Goal: Task Accomplishment & Management: Use online tool/utility

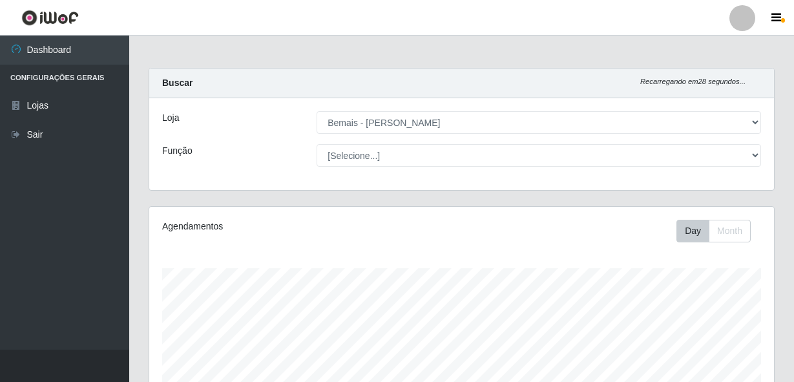
select select "230"
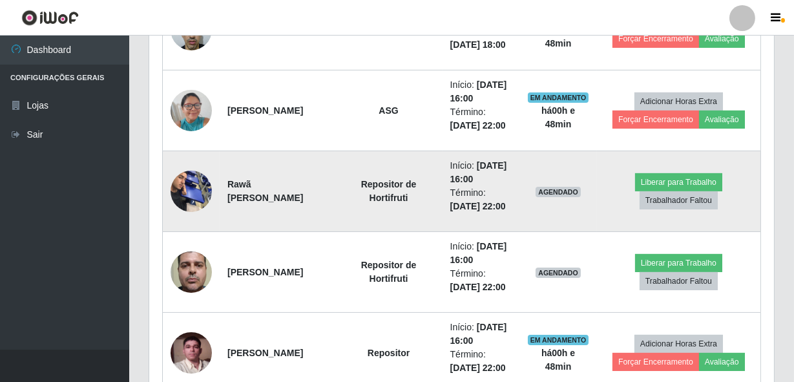
scroll to position [597, 0]
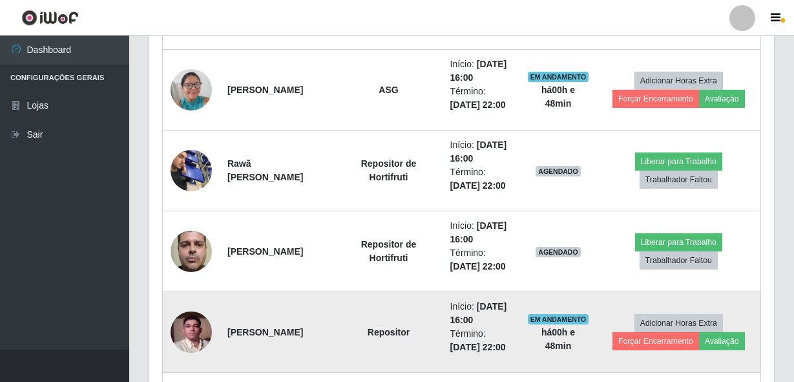
drag, startPoint x: 215, startPoint y: 264, endPoint x: 315, endPoint y: 355, distance: 135.3
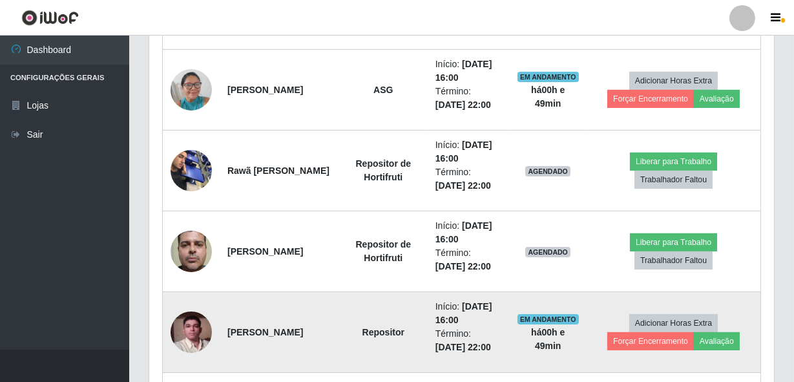
click at [339, 344] on td "Repositor" at bounding box center [383, 332] width 88 height 81
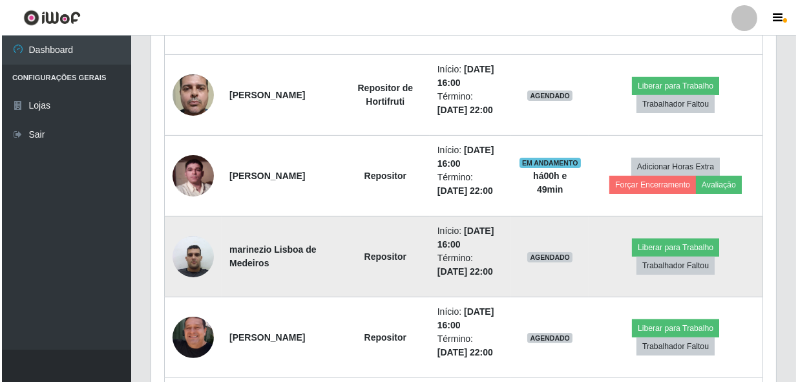
scroll to position [774, 0]
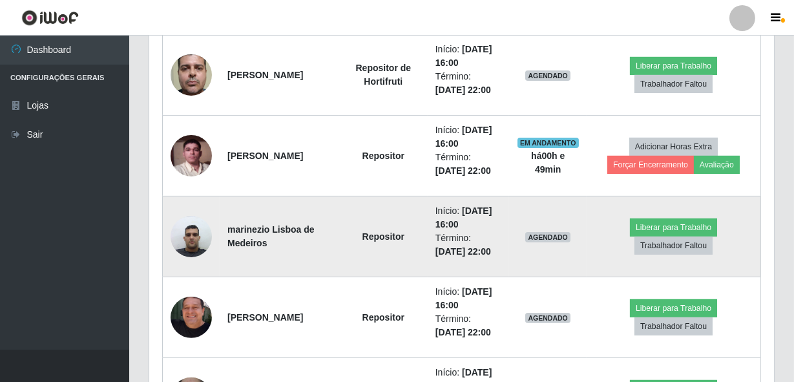
click at [176, 243] on img at bounding box center [190, 236] width 41 height 55
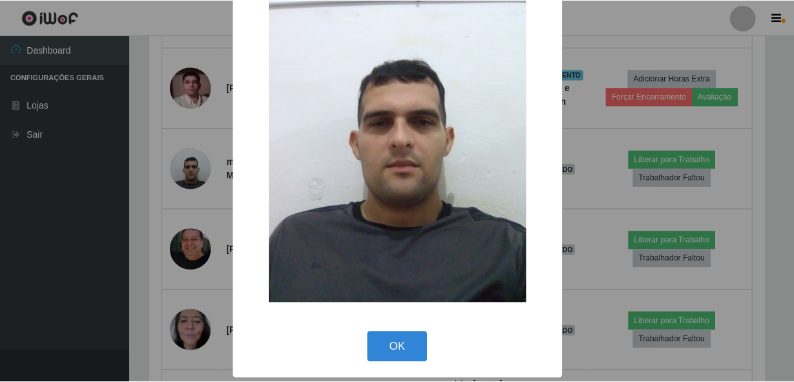
scroll to position [76, 0]
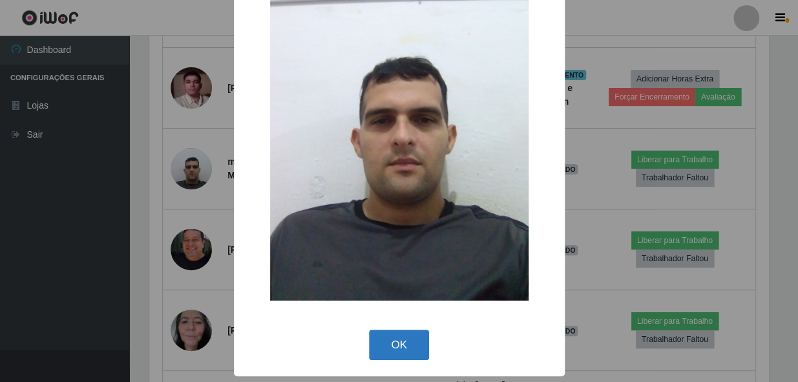
click at [399, 338] on button "OK" at bounding box center [399, 344] width 60 height 30
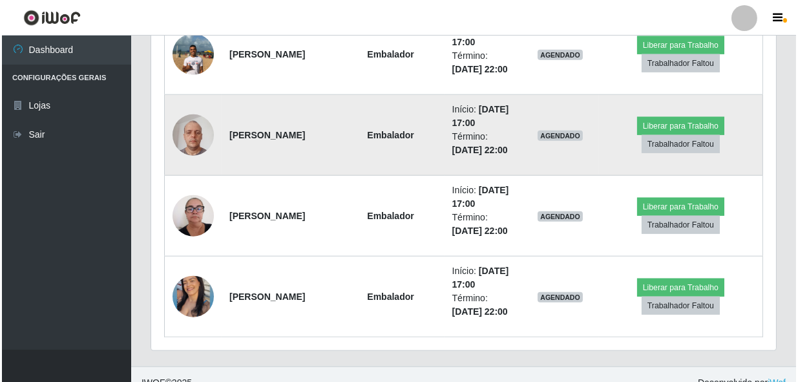
scroll to position [2584, 0]
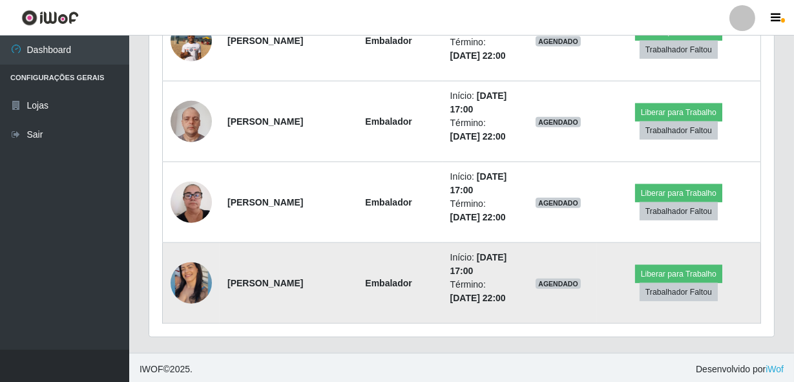
click at [185, 279] on img at bounding box center [190, 283] width 41 height 52
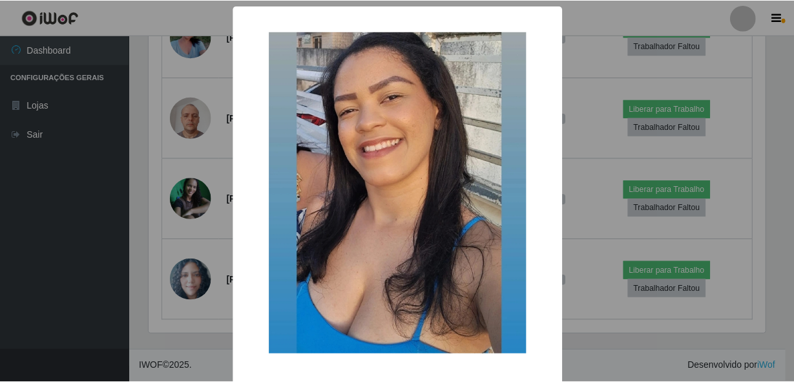
scroll to position [1213, 0]
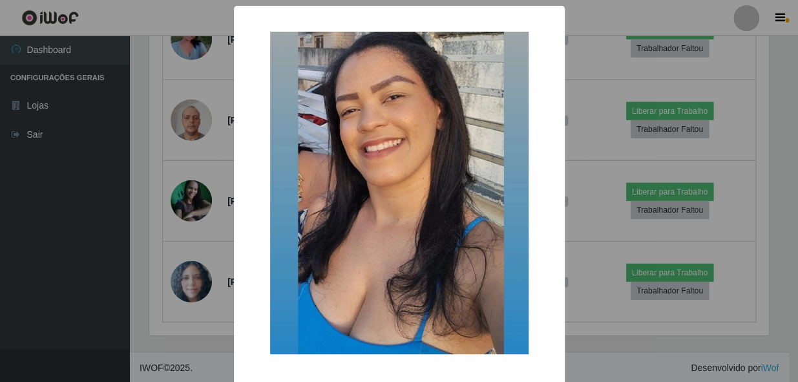
click at [205, 193] on div "× OK Cancel" at bounding box center [399, 191] width 798 height 382
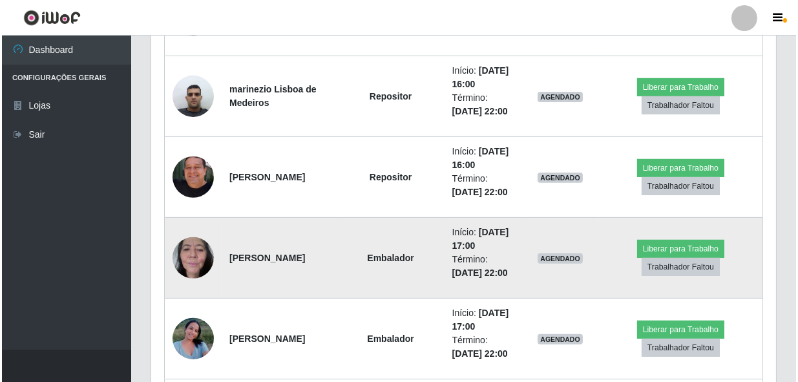
scroll to position [860, 0]
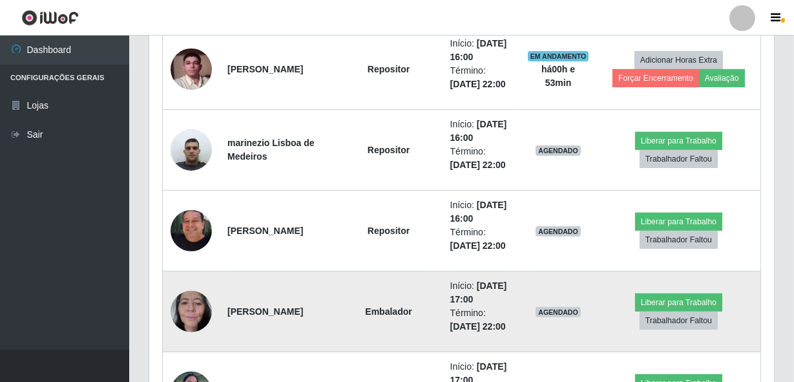
click at [200, 299] on img at bounding box center [190, 311] width 41 height 55
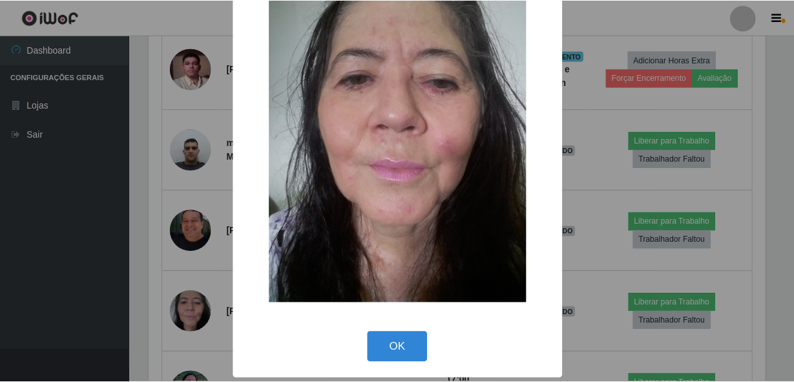
scroll to position [76, 0]
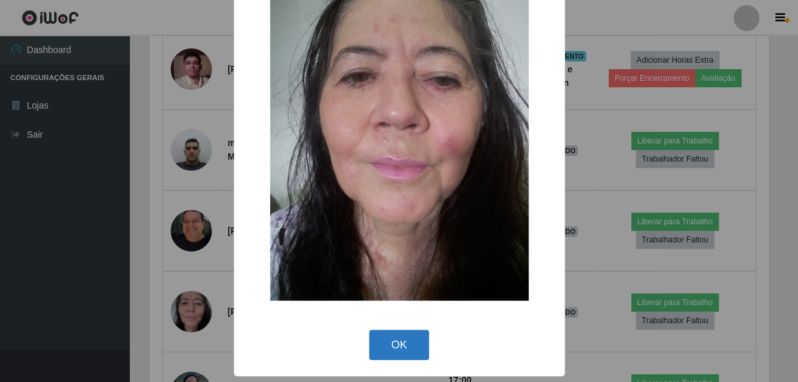
click at [394, 334] on button "OK" at bounding box center [399, 344] width 60 height 30
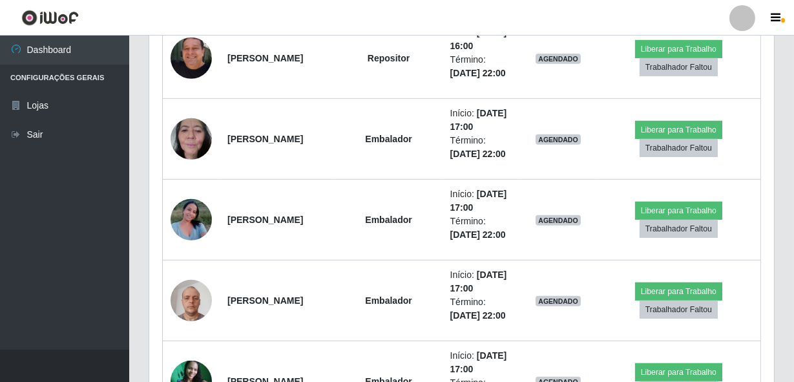
scroll to position [1037, 0]
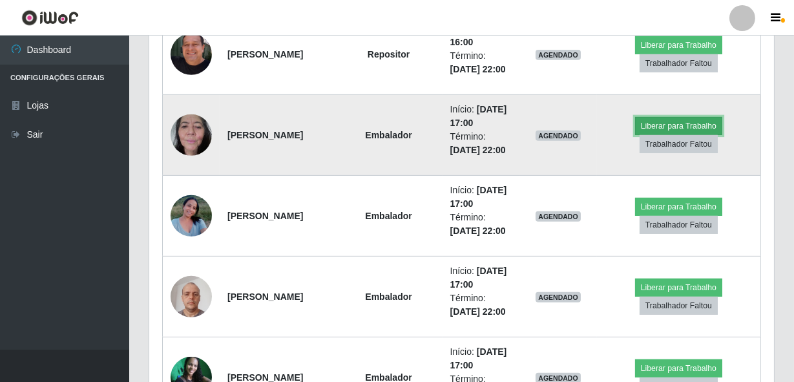
click at [699, 117] on button "Liberar para Trabalho" at bounding box center [678, 126] width 87 height 18
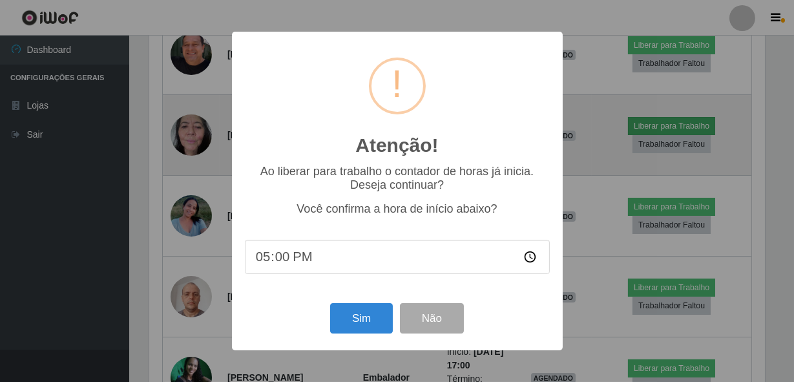
scroll to position [268, 619]
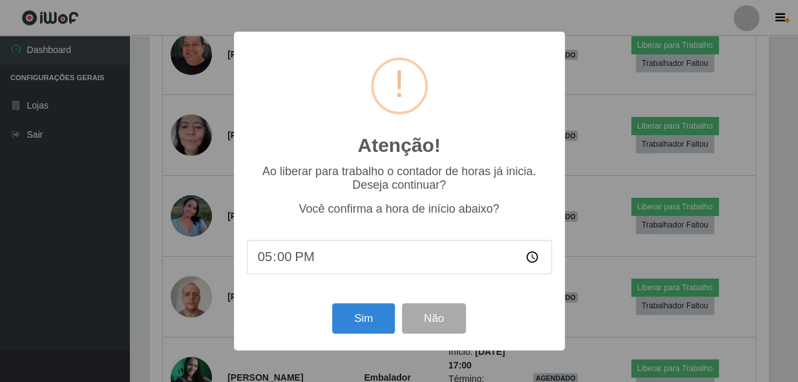
click at [618, 263] on div "Atenção! × Ao liberar para trabalho o contador de horas já inicia. Deseja conti…" at bounding box center [399, 191] width 798 height 382
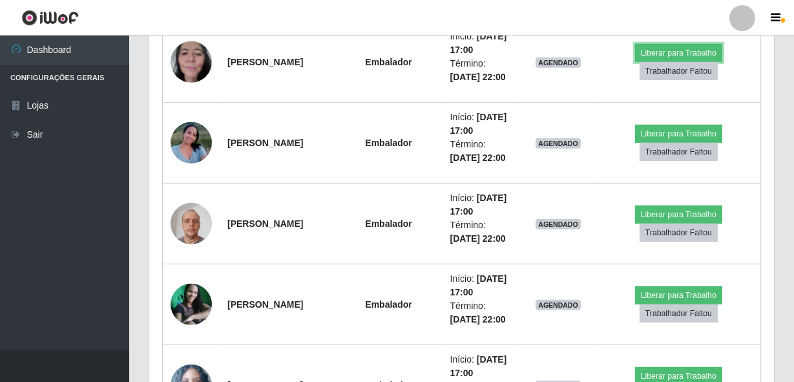
scroll to position [1154, 0]
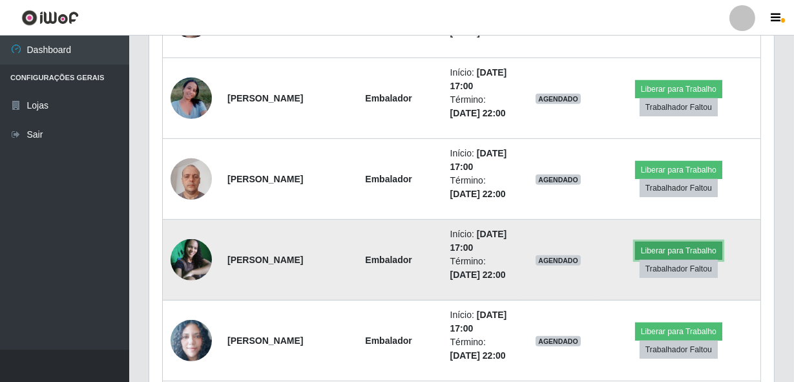
click at [686, 246] on button "Liberar para Trabalho" at bounding box center [678, 251] width 87 height 18
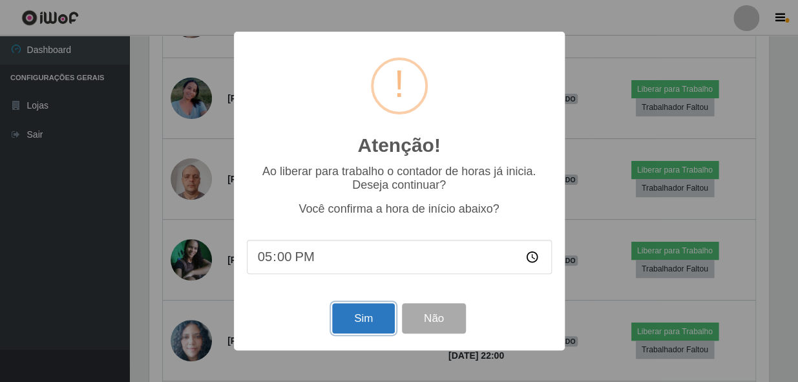
click at [339, 316] on button "Sim" at bounding box center [363, 318] width 63 height 30
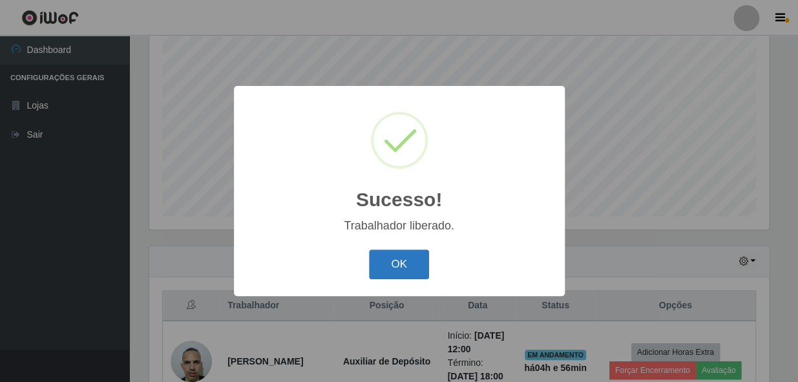
click at [411, 270] on button "OK" at bounding box center [399, 264] width 60 height 30
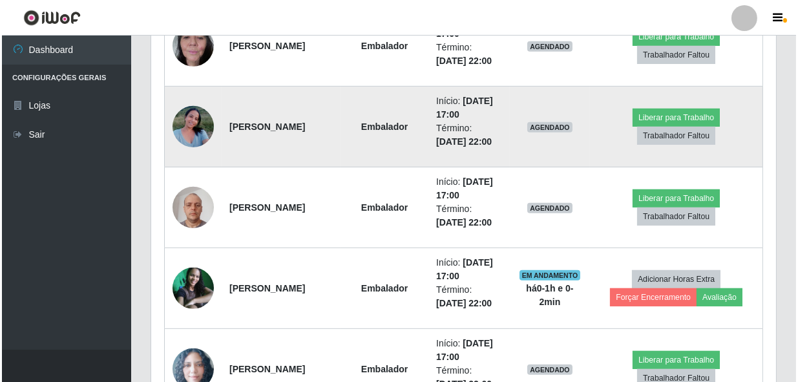
scroll to position [976, 0]
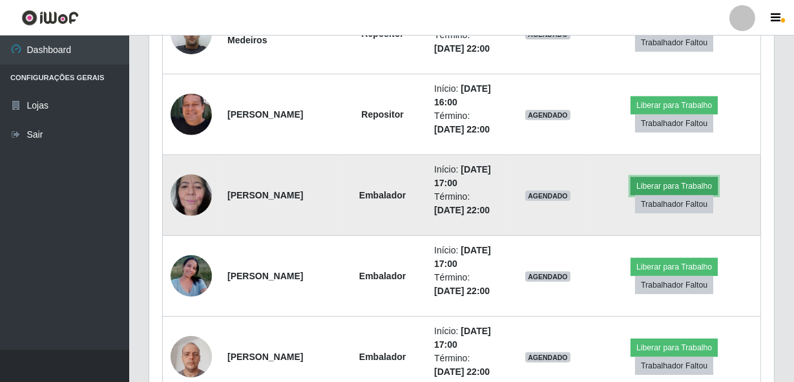
click at [659, 183] on button "Liberar para Trabalho" at bounding box center [673, 186] width 87 height 18
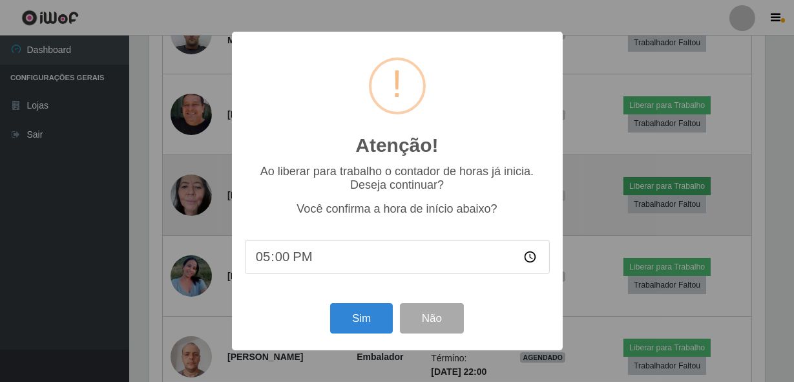
scroll to position [268, 619]
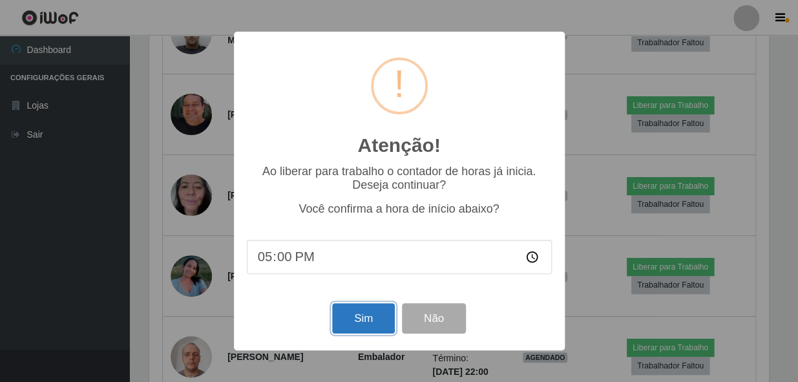
click at [345, 322] on button "Sim" at bounding box center [363, 318] width 63 height 30
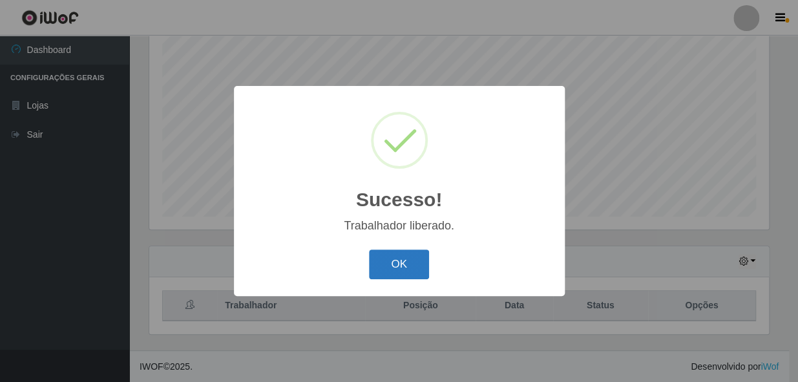
click at [406, 265] on button "OK" at bounding box center [399, 264] width 60 height 30
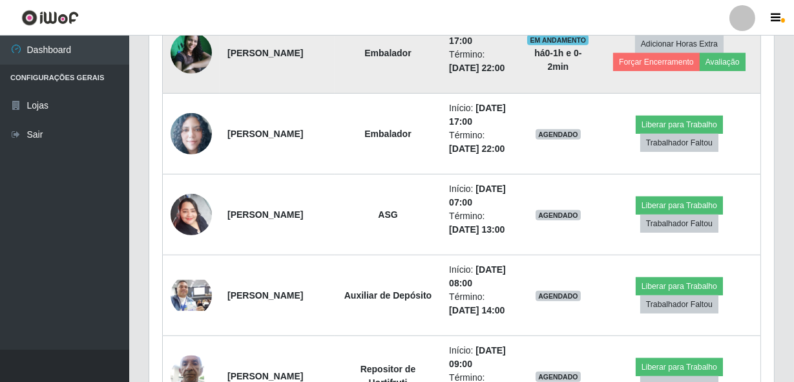
scroll to position [1157, 0]
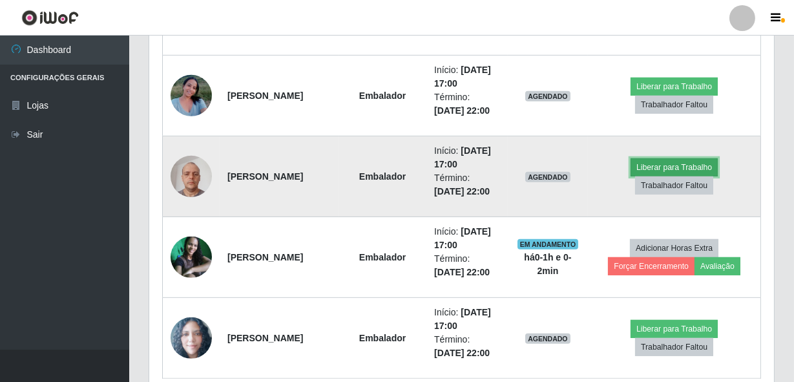
click at [669, 166] on button "Liberar para Trabalho" at bounding box center [673, 167] width 87 height 18
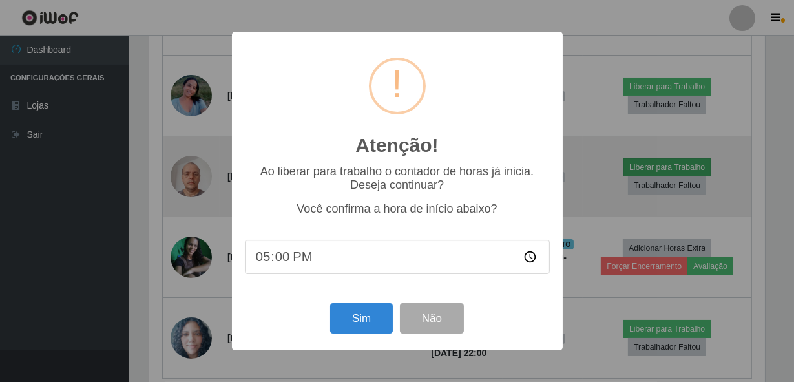
scroll to position [268, 619]
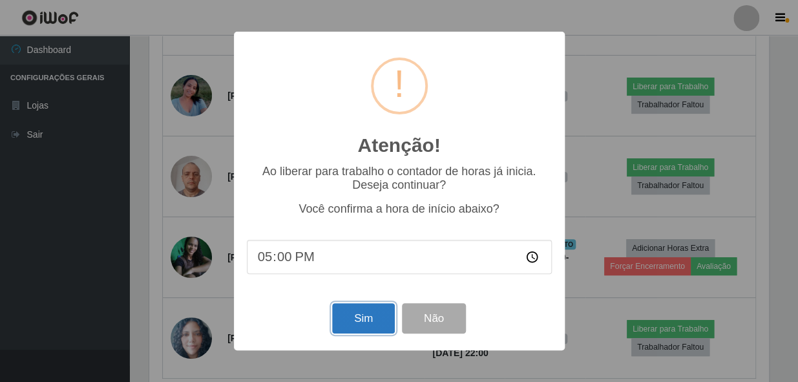
click at [382, 312] on button "Sim" at bounding box center [363, 318] width 63 height 30
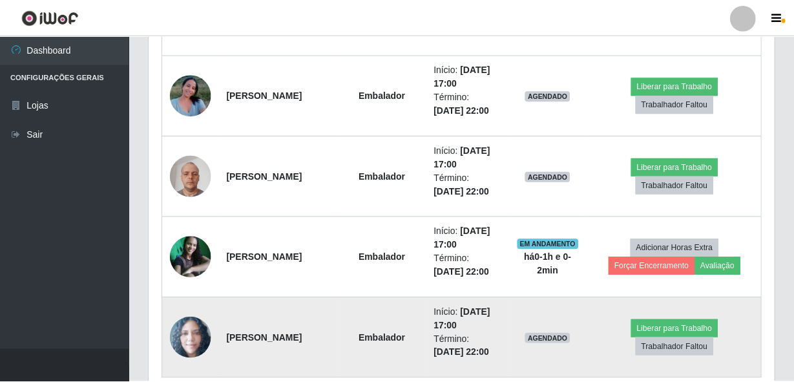
scroll to position [0, 0]
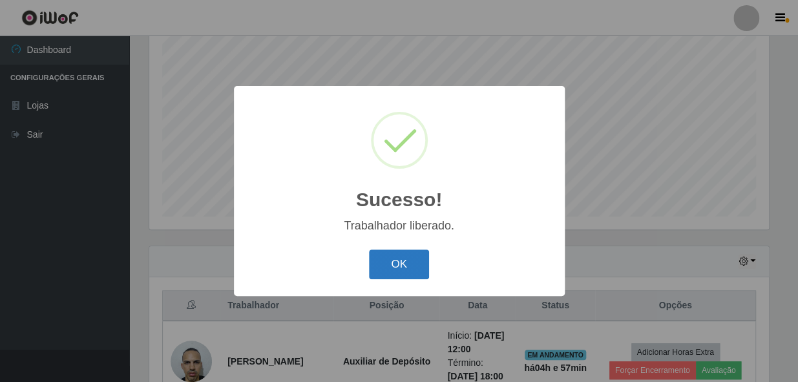
click at [380, 253] on button "OK" at bounding box center [399, 264] width 60 height 30
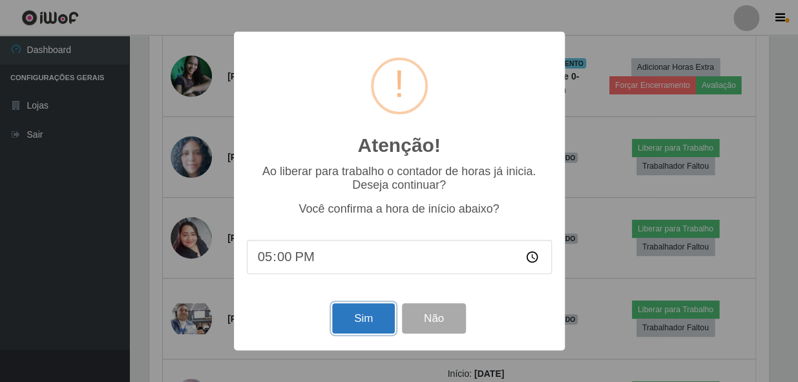
click at [367, 317] on button "Sim" at bounding box center [363, 318] width 63 height 30
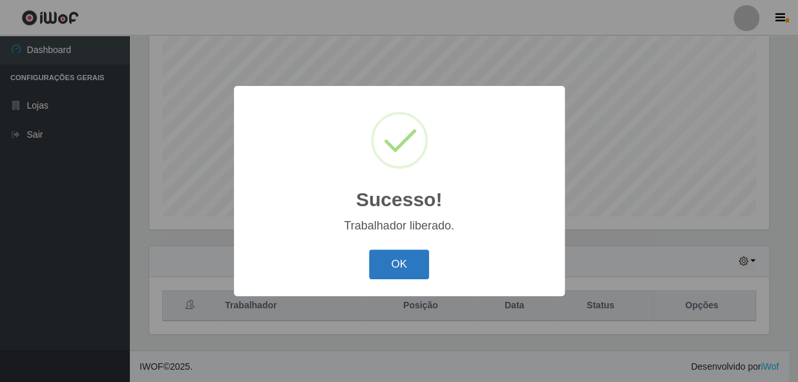
click at [393, 265] on button "OK" at bounding box center [399, 264] width 60 height 30
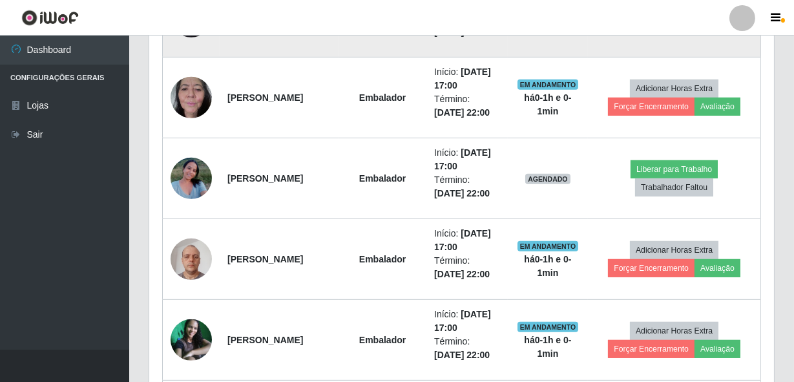
scroll to position [1027, 0]
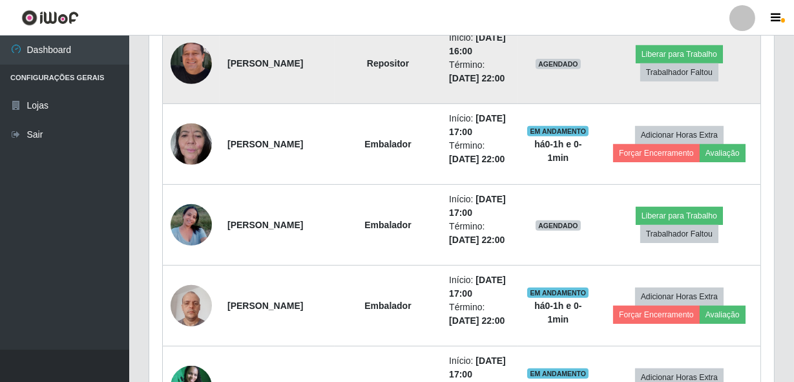
click at [189, 100] on img at bounding box center [190, 63] width 41 height 74
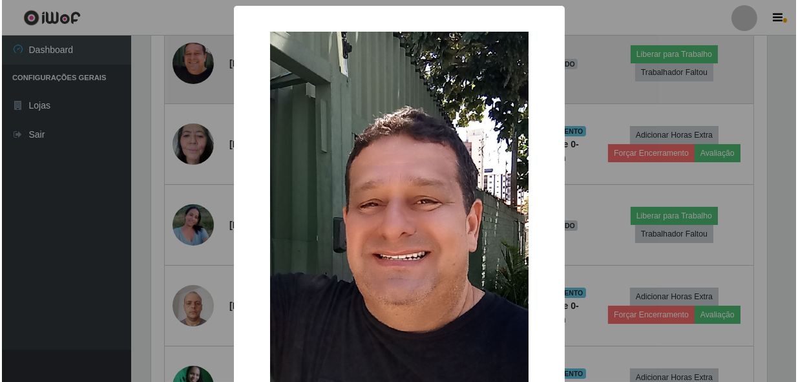
scroll to position [905, 0]
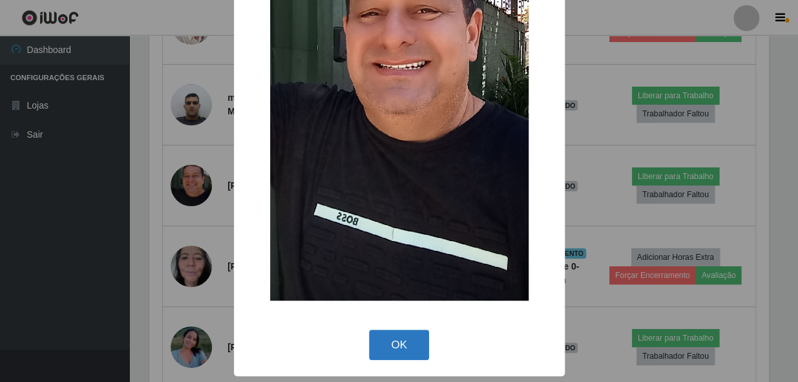
click at [400, 349] on button "OK" at bounding box center [399, 344] width 60 height 30
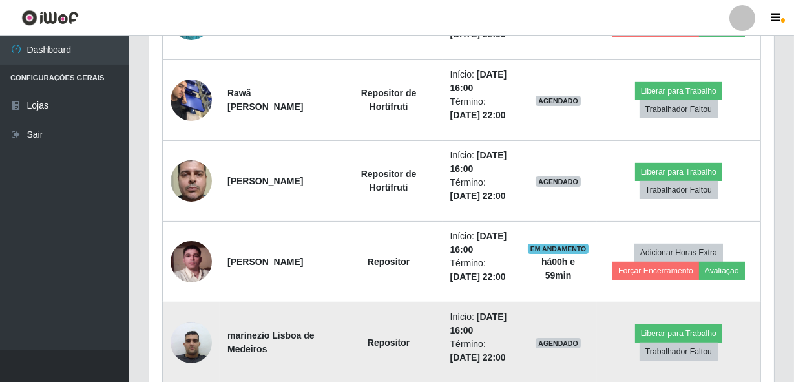
scroll to position [661, 0]
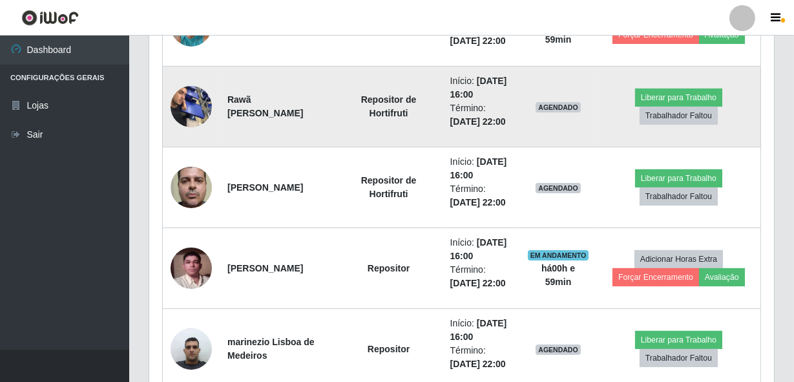
click at [188, 95] on img at bounding box center [190, 106] width 41 height 55
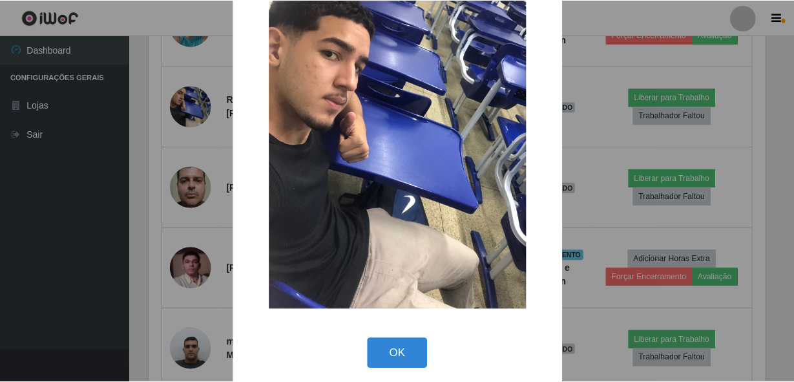
scroll to position [74, 0]
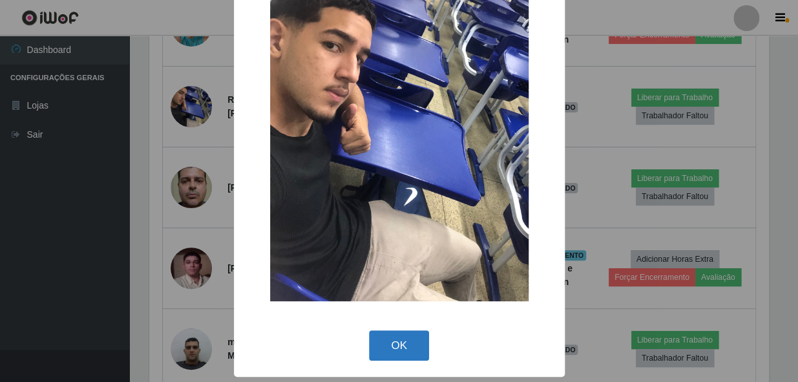
click at [380, 342] on button "OK" at bounding box center [399, 345] width 60 height 30
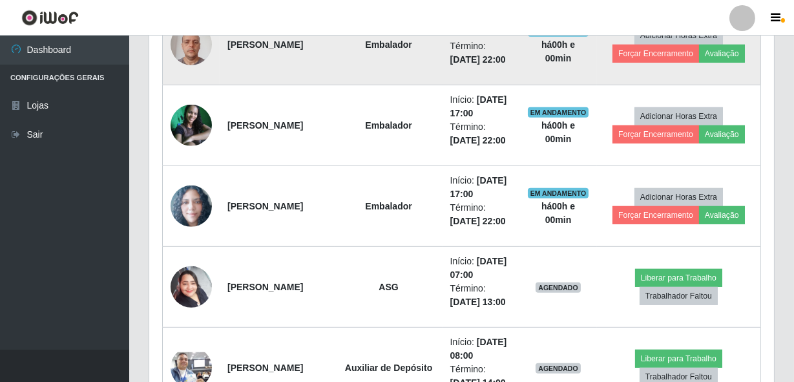
scroll to position [1330, 0]
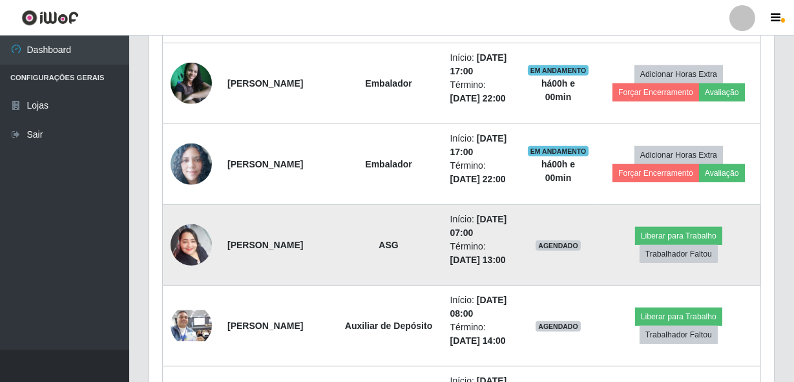
click at [198, 238] on img at bounding box center [190, 244] width 41 height 55
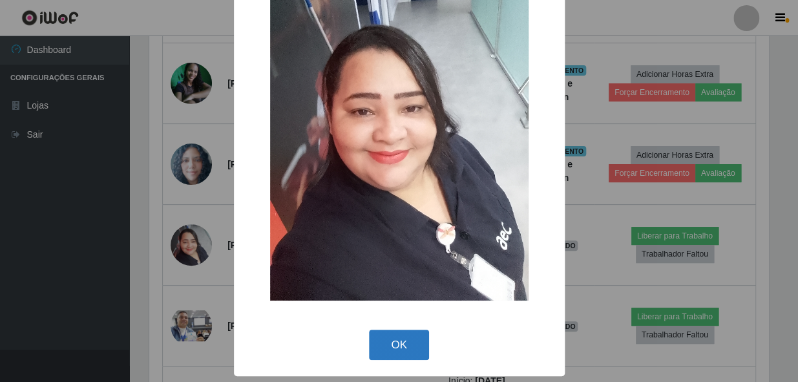
click at [386, 349] on button "OK" at bounding box center [399, 344] width 60 height 30
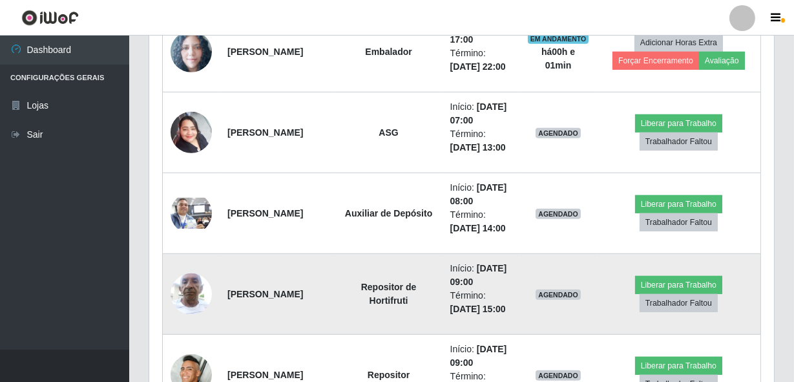
scroll to position [1644, 0]
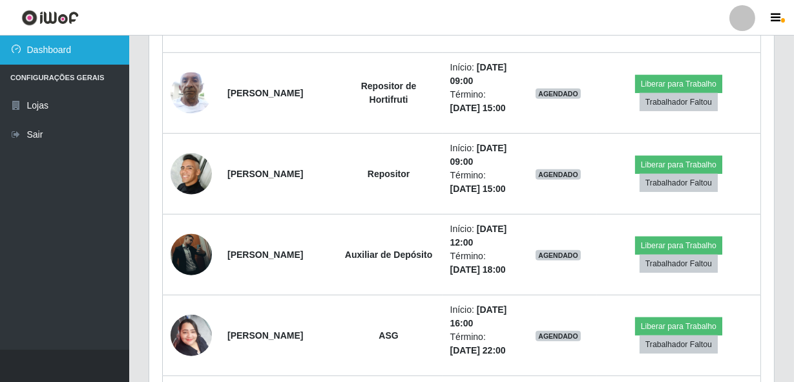
click at [70, 45] on link "Dashboard" at bounding box center [64, 50] width 129 height 29
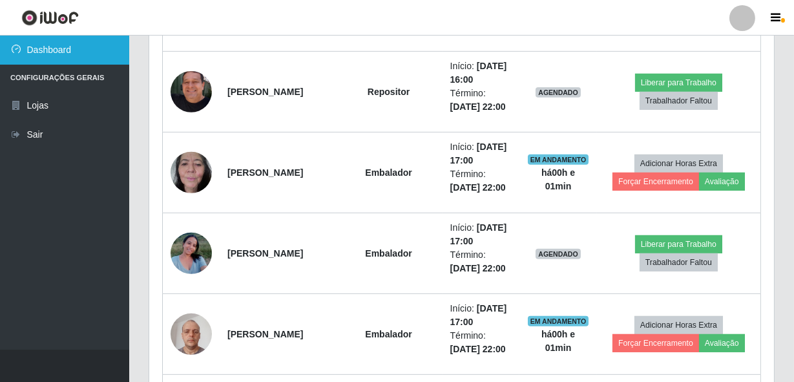
scroll to position [998, 0]
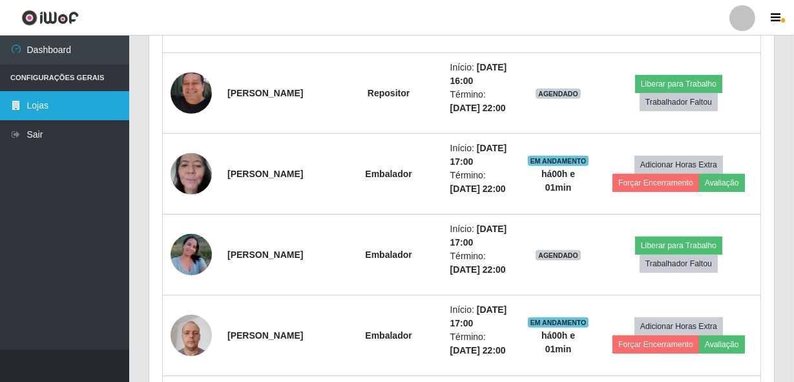
click at [59, 104] on link "Lojas" at bounding box center [64, 105] width 129 height 29
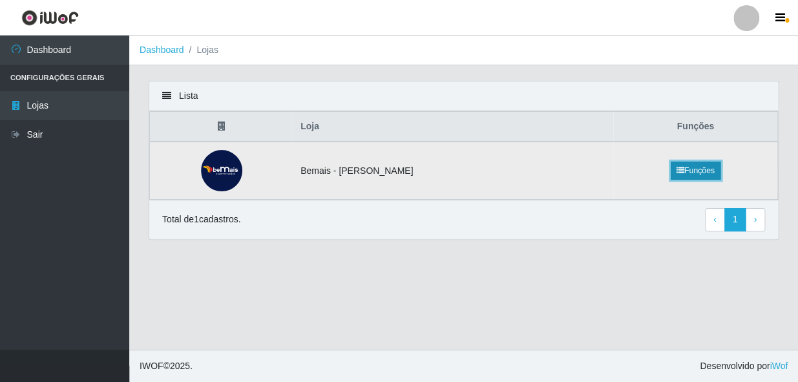
click at [670, 168] on link "Funções" at bounding box center [695, 170] width 50 height 18
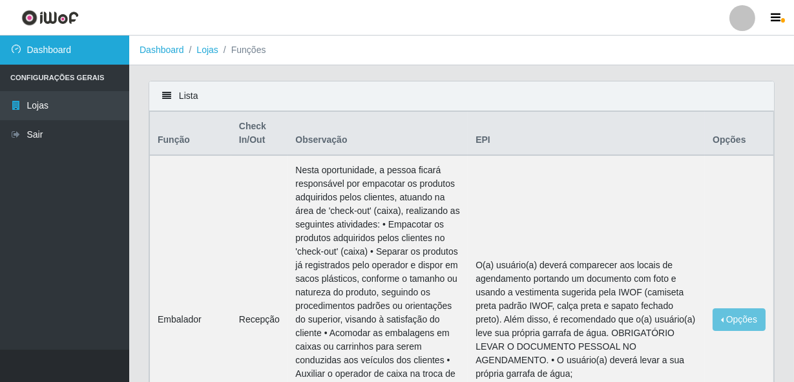
click at [80, 53] on link "Dashboard" at bounding box center [64, 50] width 129 height 29
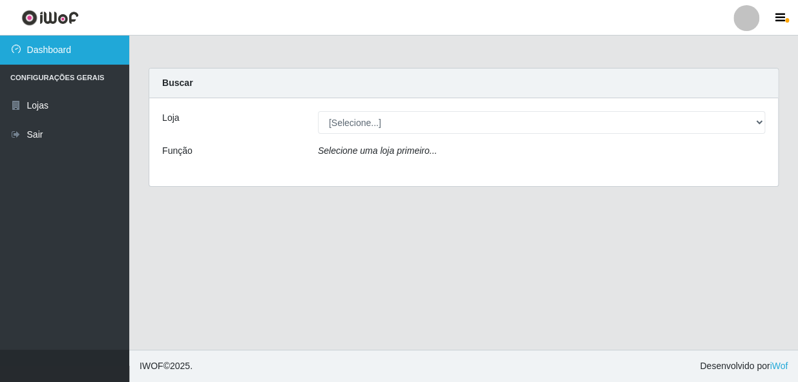
drag, startPoint x: 69, startPoint y: 54, endPoint x: 82, endPoint y: 52, distance: 13.2
click at [69, 54] on link "Dashboard" at bounding box center [64, 50] width 129 height 29
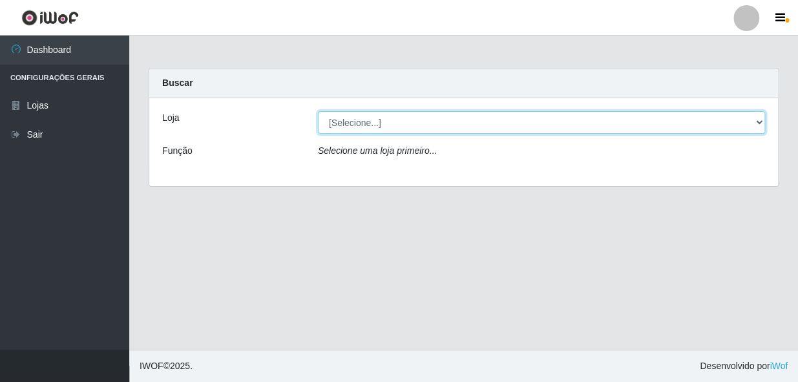
click at [760, 124] on select "[Selecione...] [PERSON_NAME]" at bounding box center [541, 122] width 447 height 23
select select "230"
click at [318, 111] on select "[Selecione...] [PERSON_NAME]" at bounding box center [541, 122] width 447 height 23
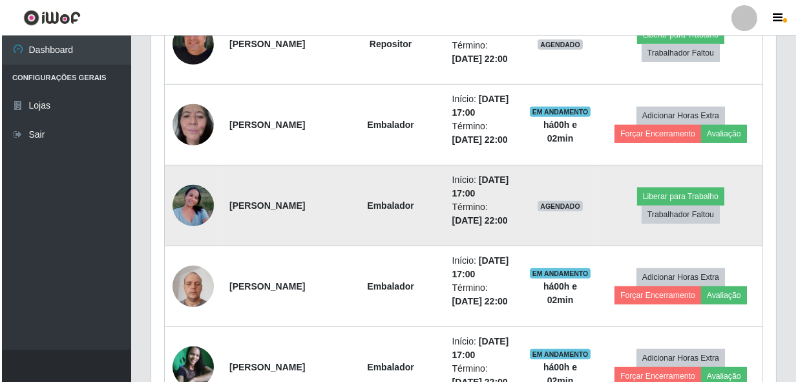
scroll to position [1057, 0]
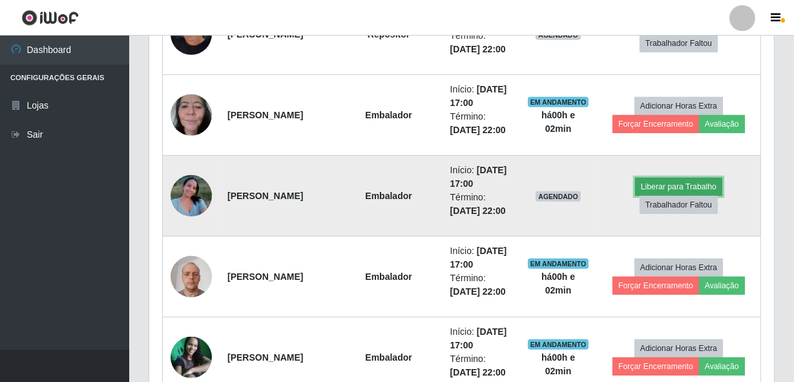
click at [699, 185] on button "Liberar para Trabalho" at bounding box center [678, 187] width 87 height 18
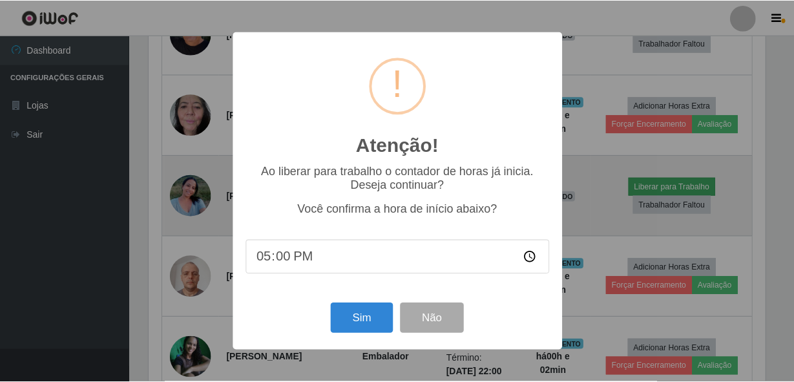
scroll to position [268, 619]
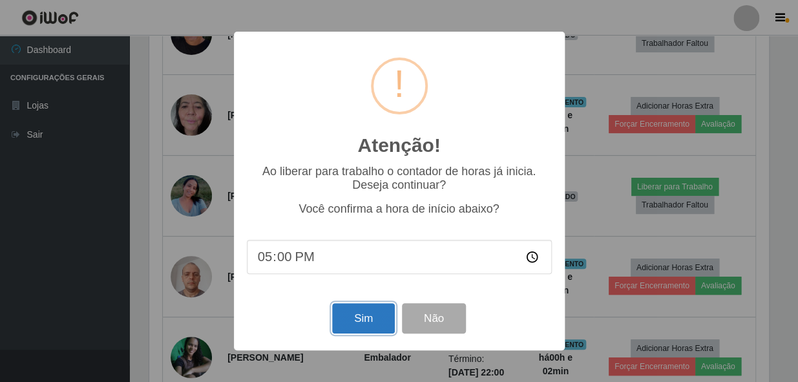
click at [358, 331] on button "Sim" at bounding box center [363, 318] width 63 height 30
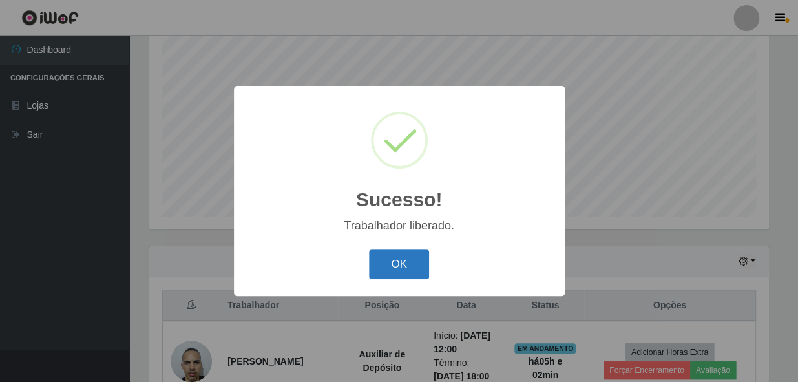
click at [389, 271] on button "OK" at bounding box center [399, 264] width 60 height 30
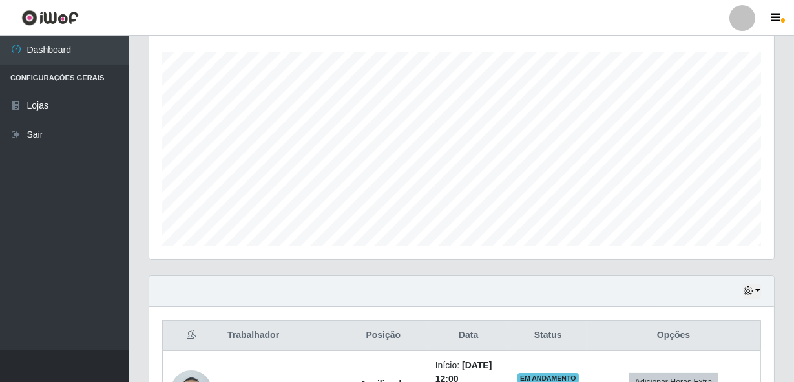
scroll to position [0, 0]
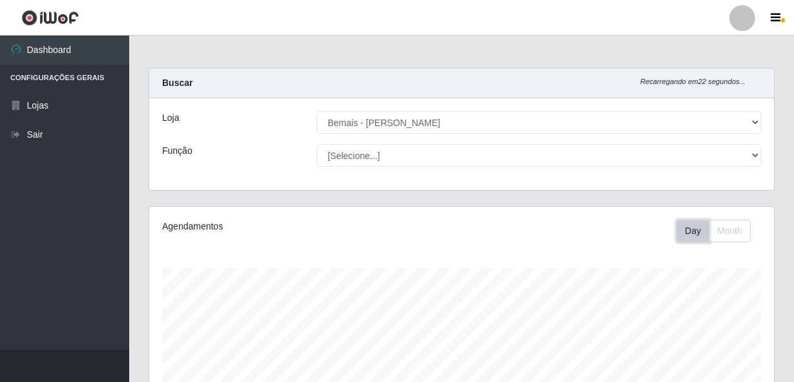
click at [697, 229] on button "Day" at bounding box center [692, 231] width 33 height 23
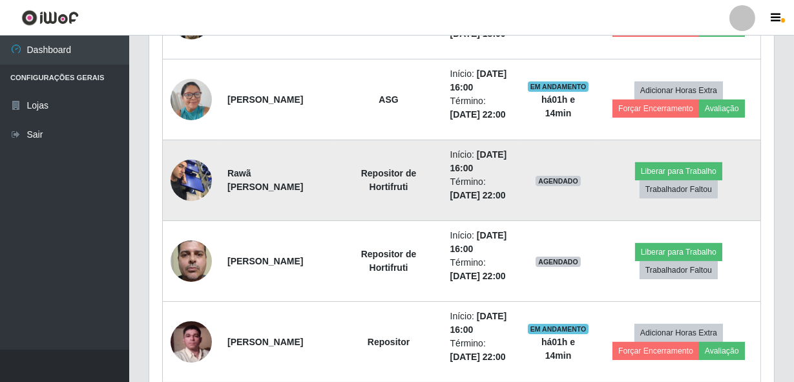
scroll to position [528, 0]
